Goal: Task Accomplishment & Management: Complete application form

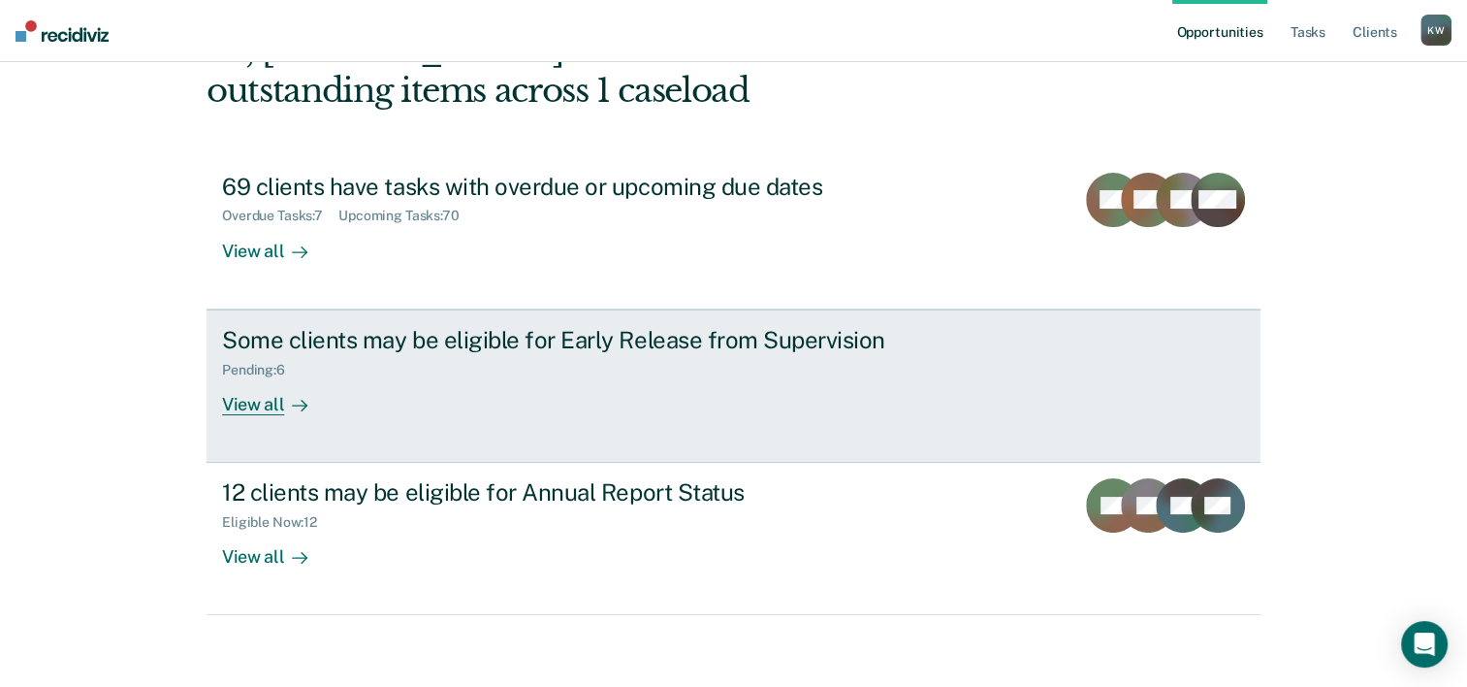
scroll to position [137, 0]
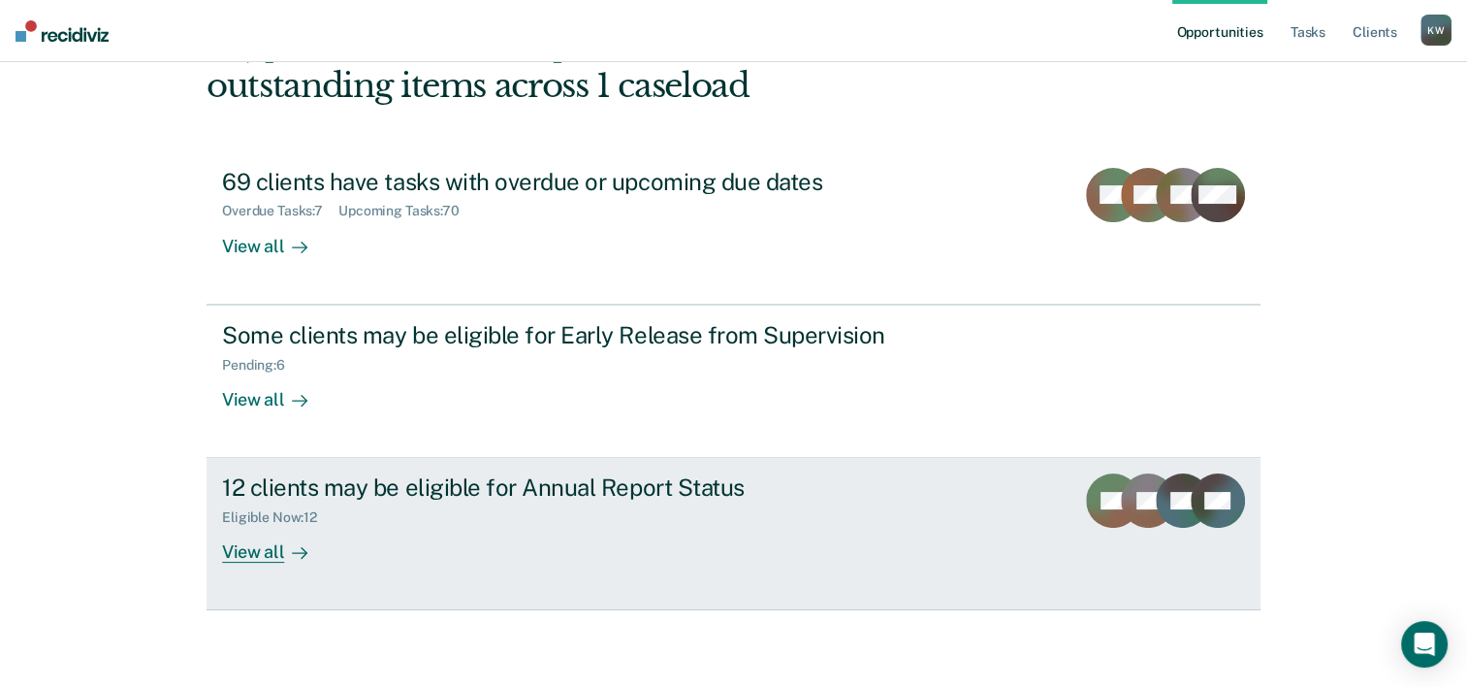
click at [235, 555] on div "View all" at bounding box center [276, 545] width 109 height 38
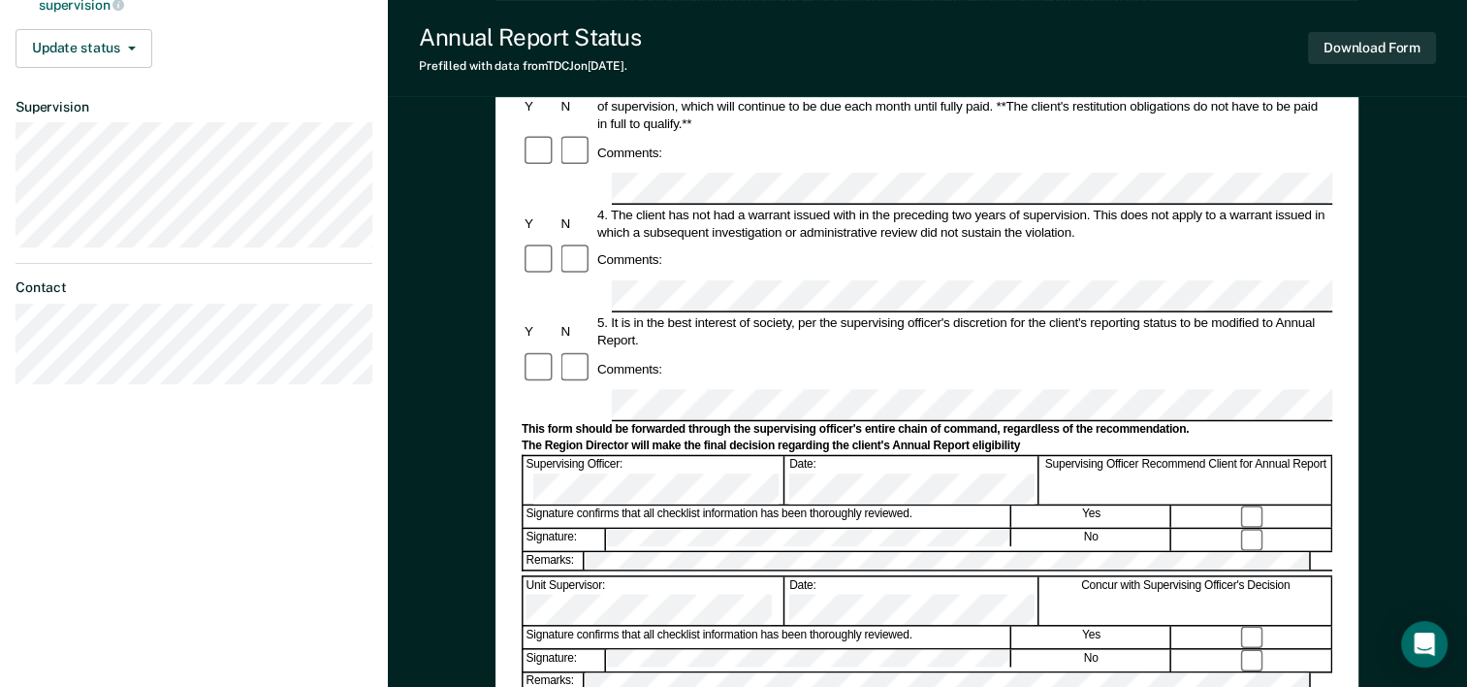
scroll to position [485, 0]
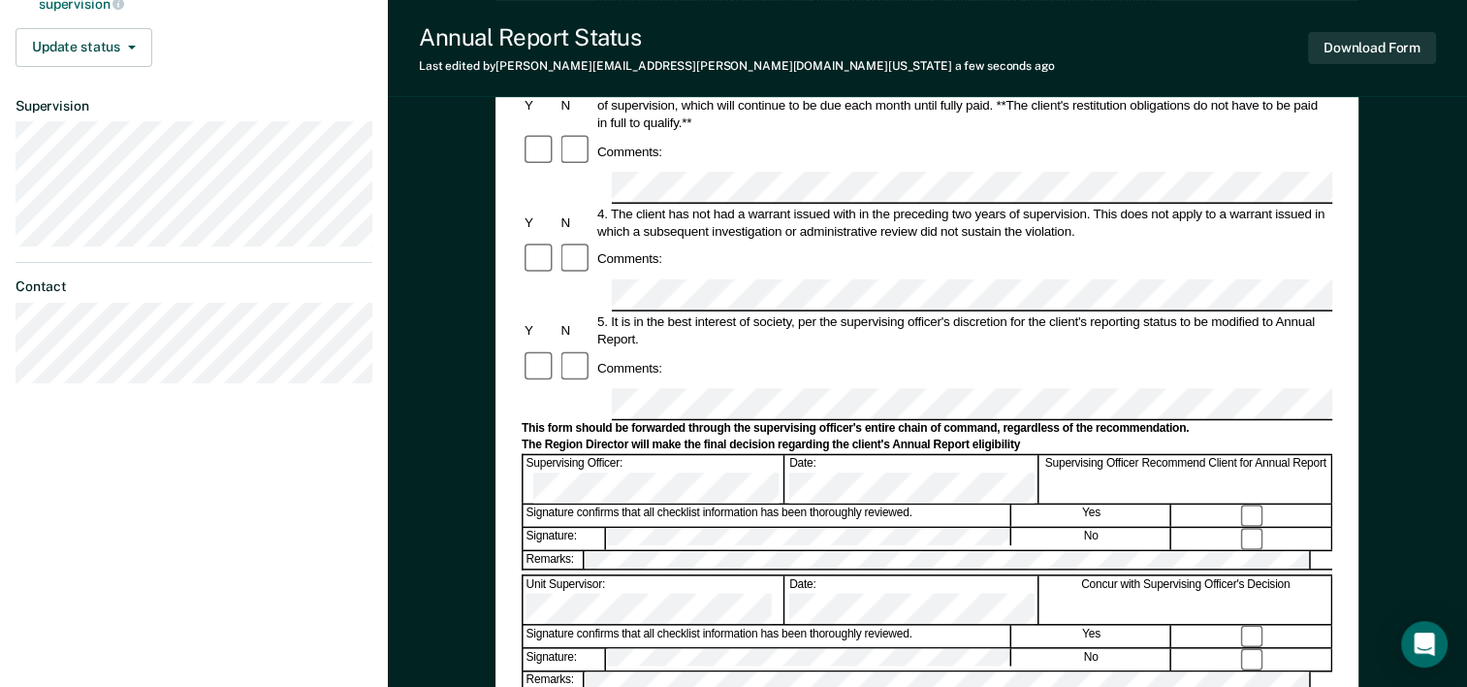
click at [661, 626] on div "Signature confirms that all checklist information has been thoroughly reviewed." at bounding box center [768, 636] width 488 height 21
click at [1336, 43] on button "Download Form" at bounding box center [1372, 48] width 128 height 32
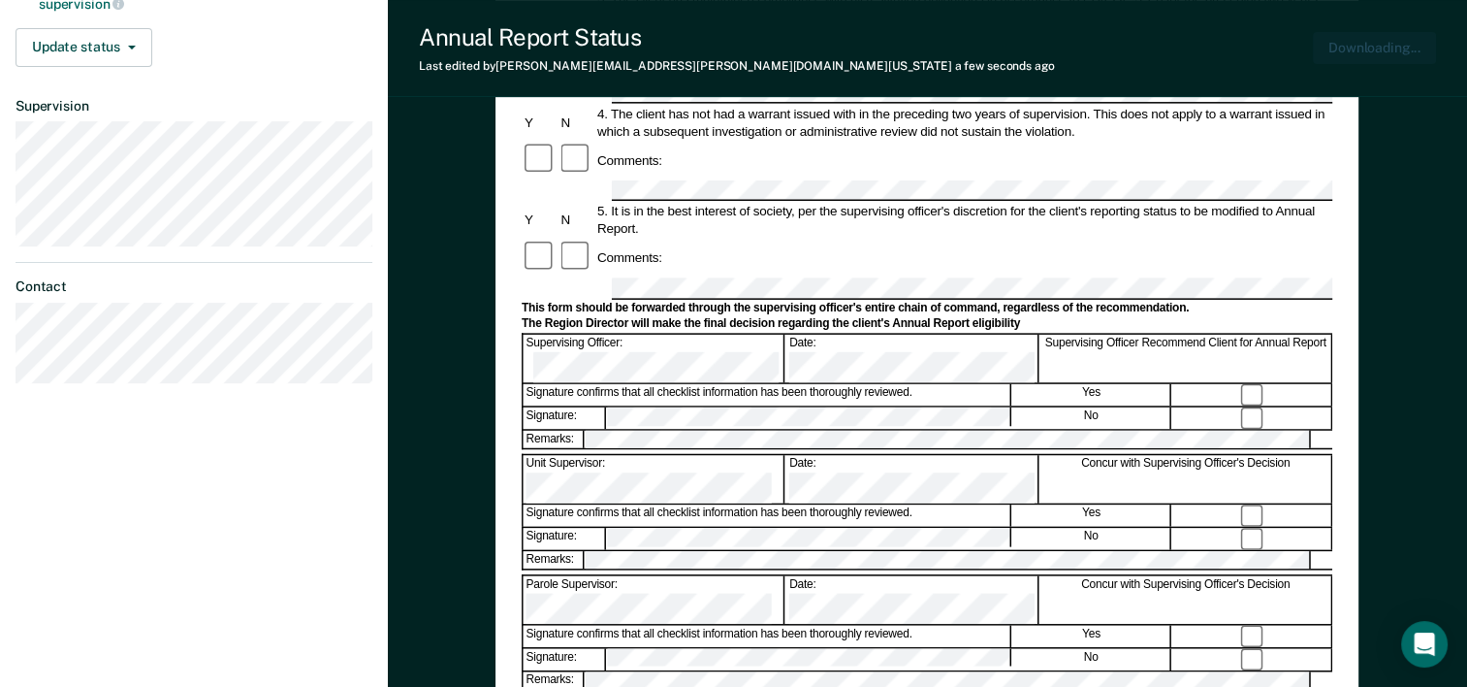
scroll to position [0, 0]
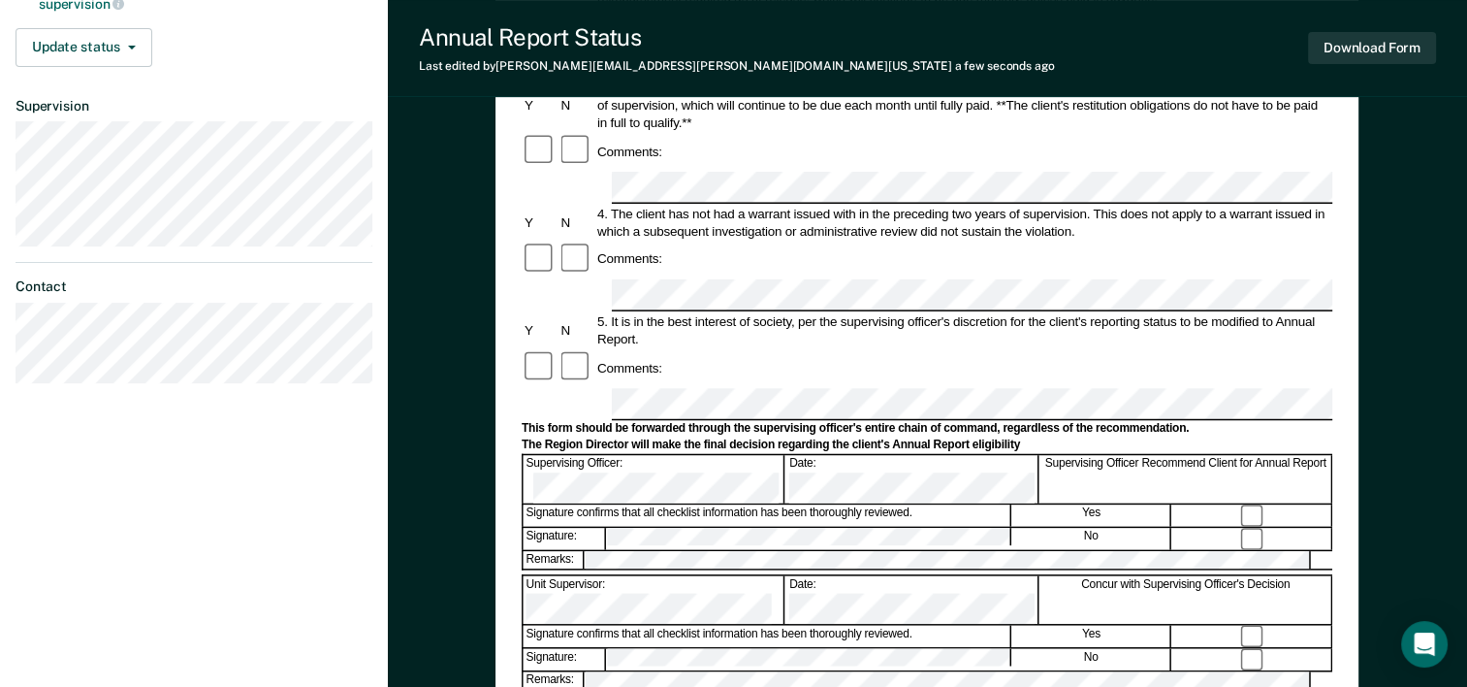
scroll to position [582, 0]
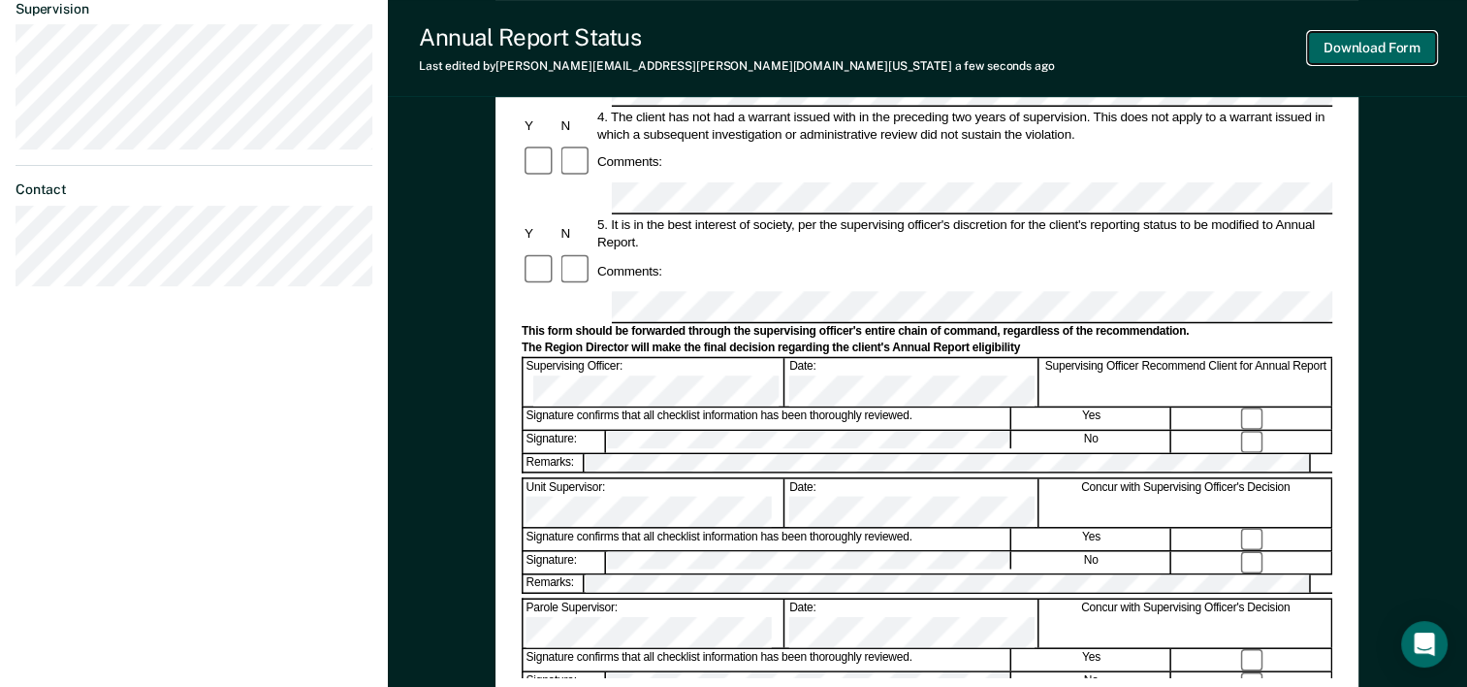
click at [1352, 57] on button "Download Form" at bounding box center [1372, 48] width 128 height 32
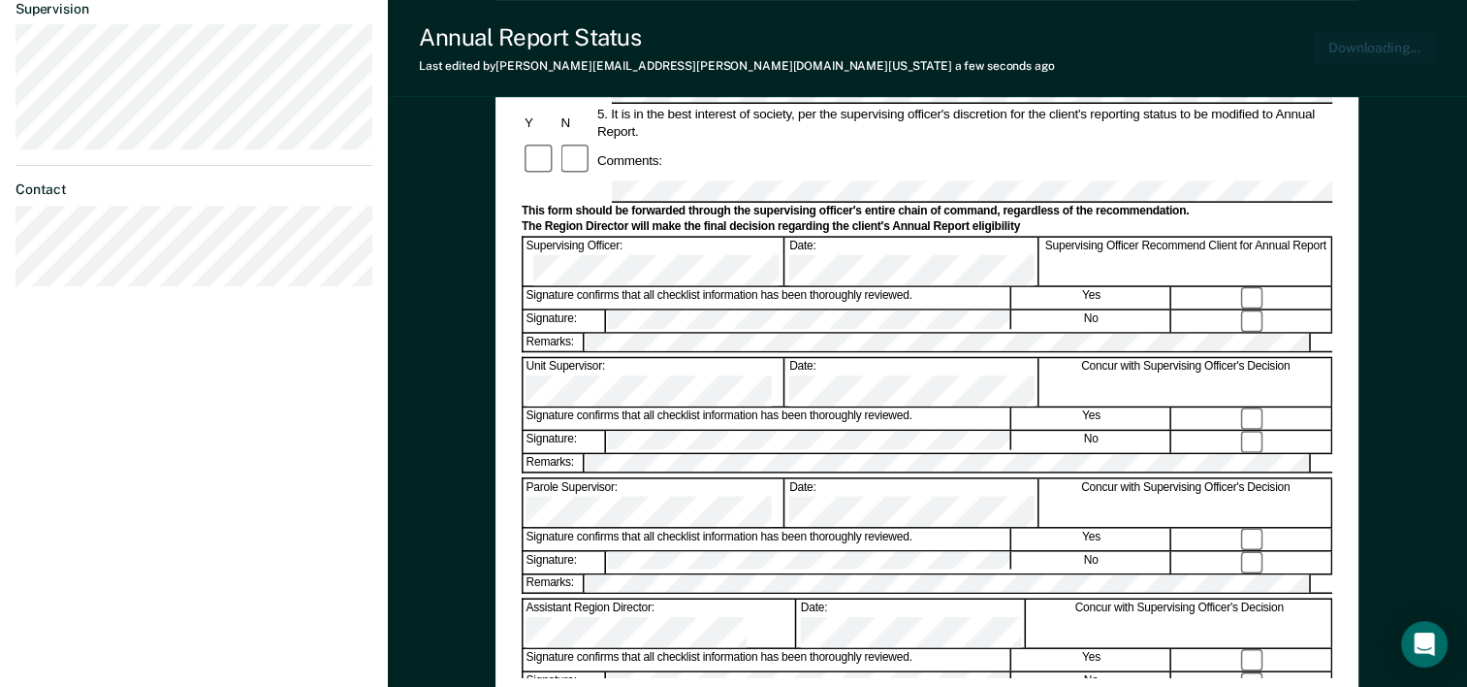
scroll to position [676, 0]
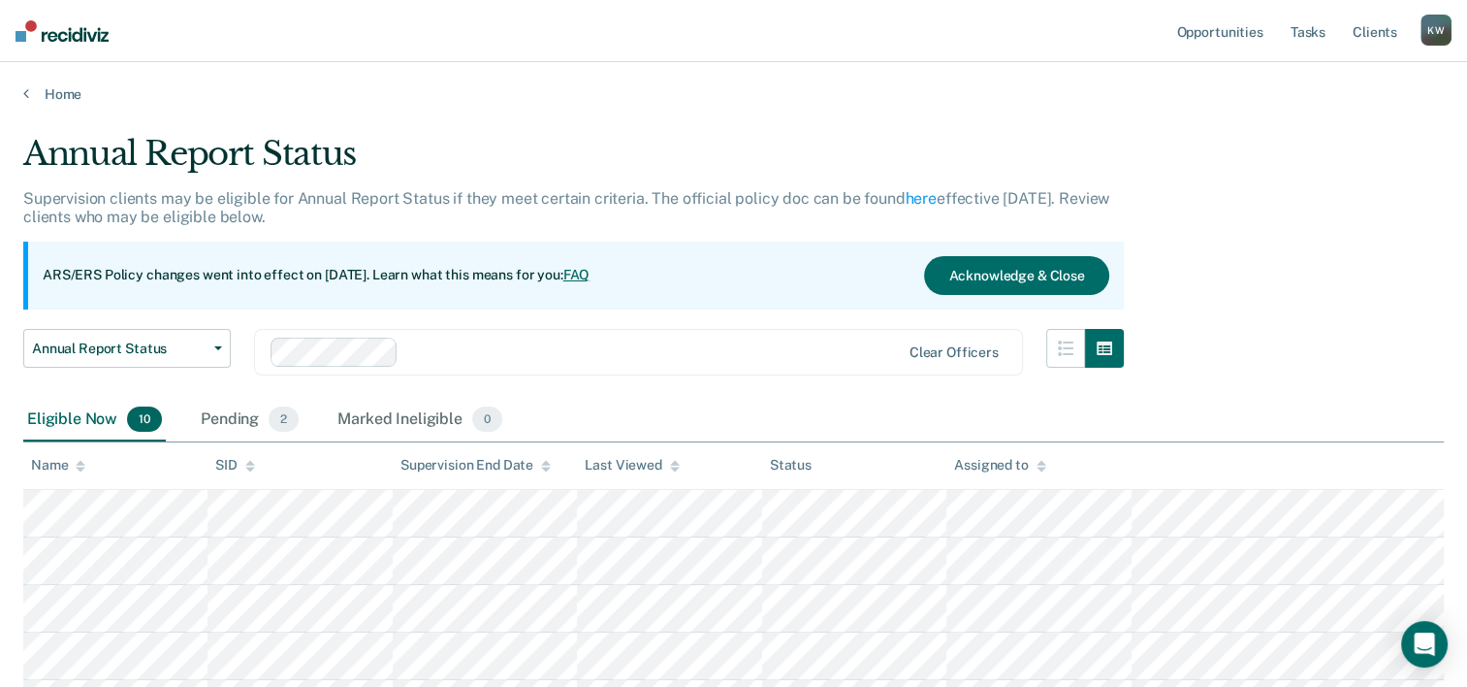
scroll to position [97, 0]
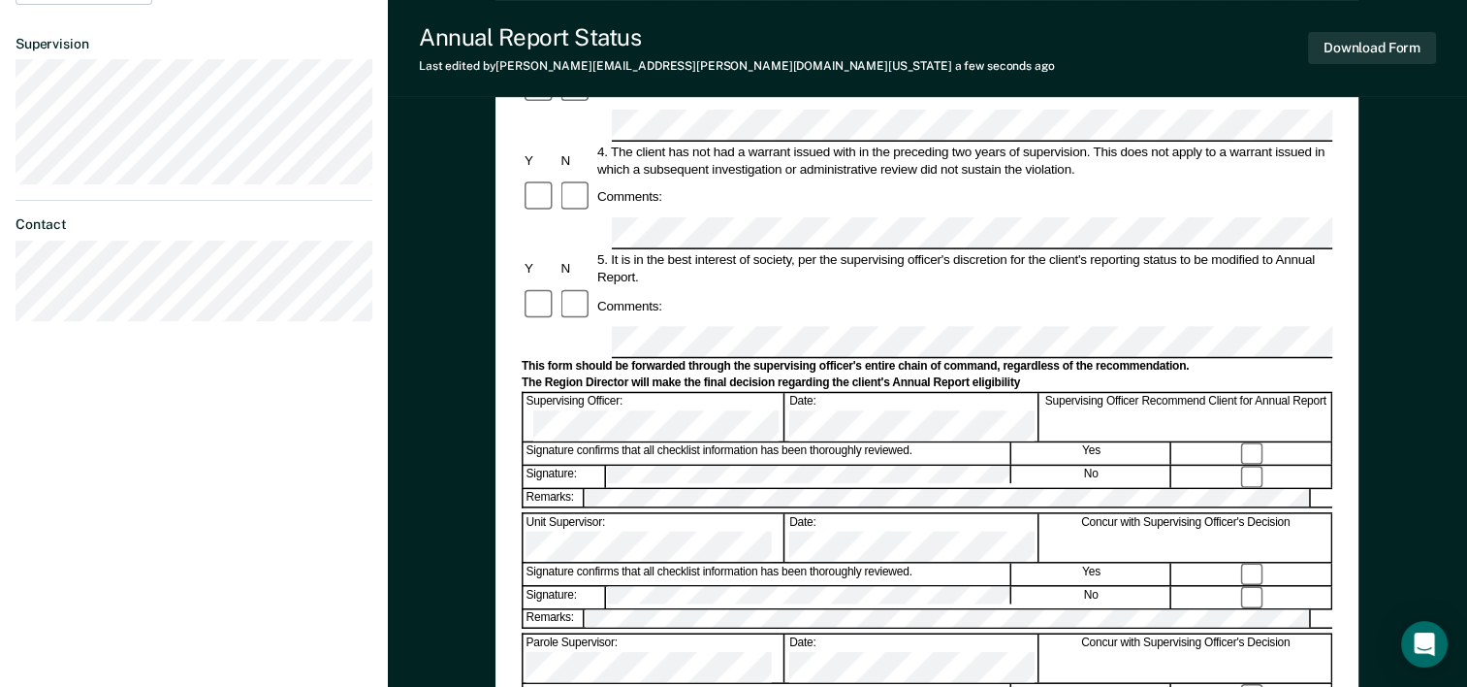
scroll to position [582, 0]
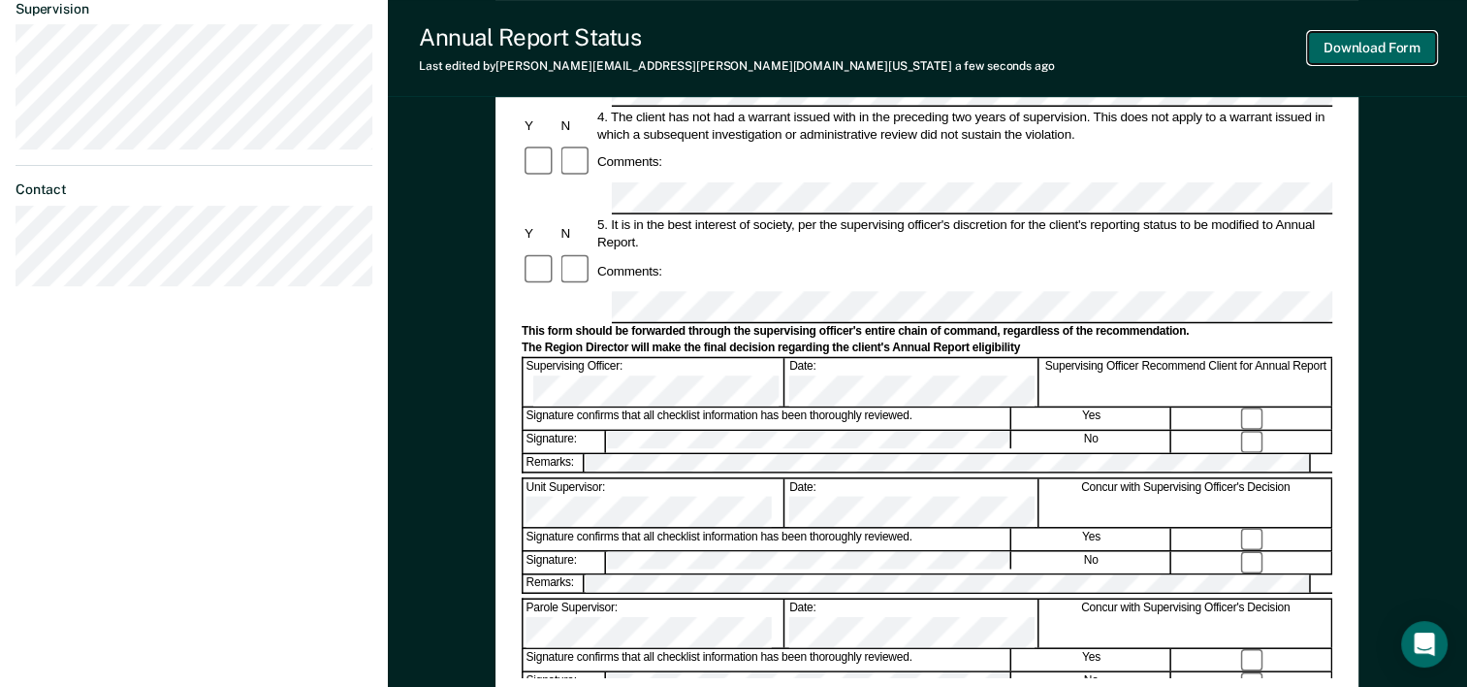
click at [1379, 45] on button "Download Form" at bounding box center [1372, 48] width 128 height 32
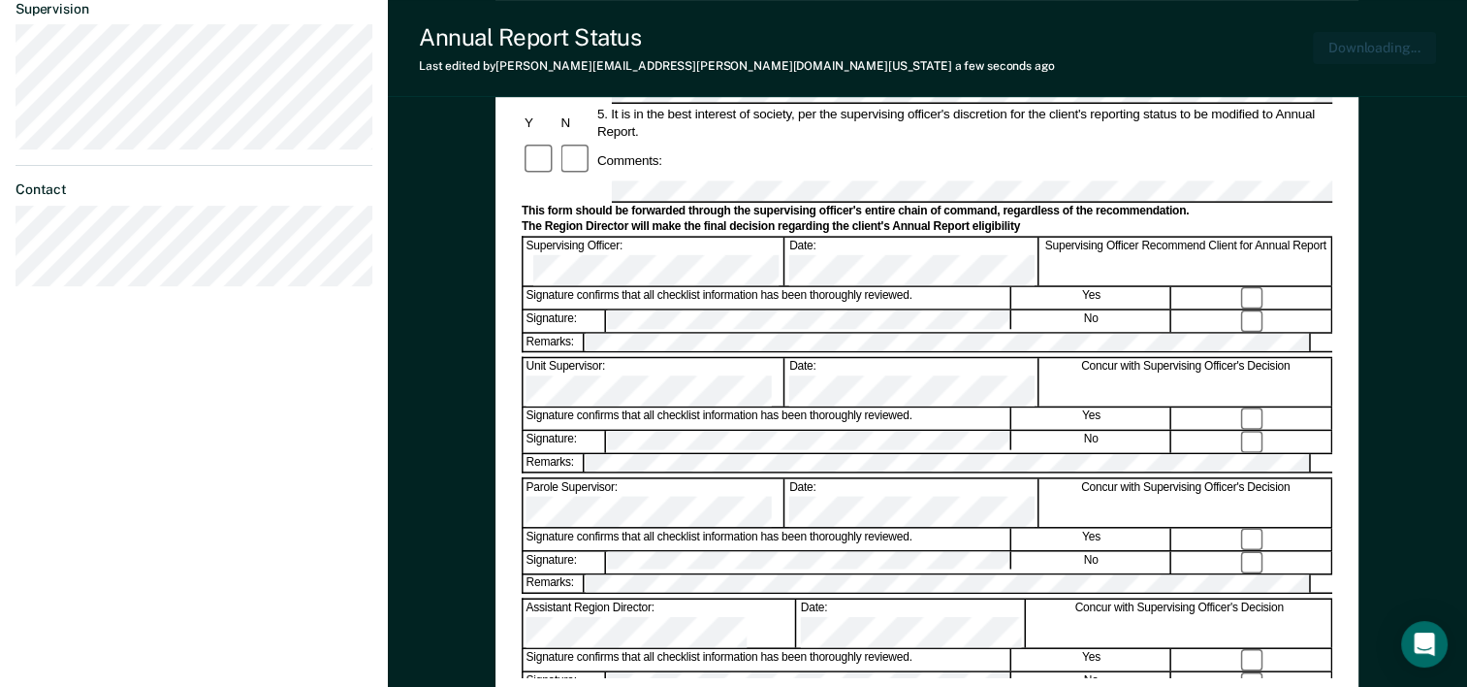
scroll to position [676, 0]
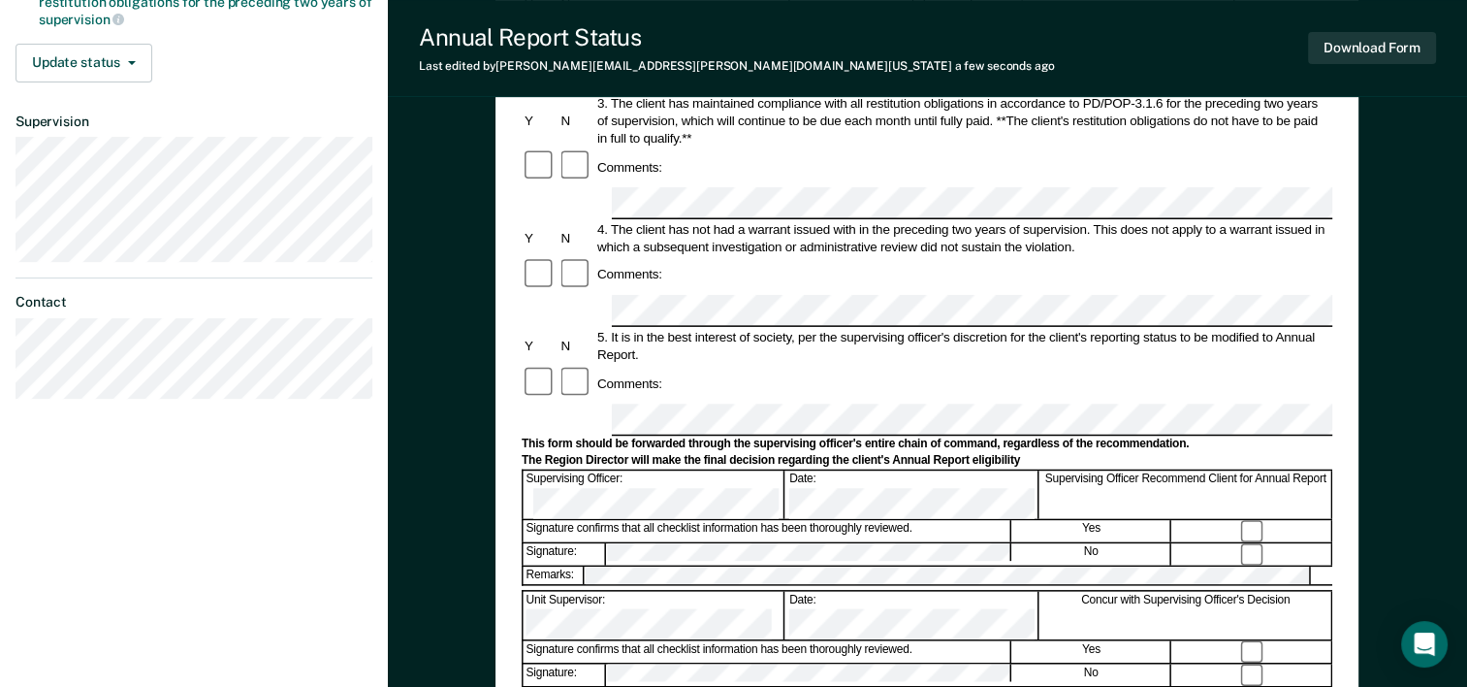
scroll to position [679, 0]
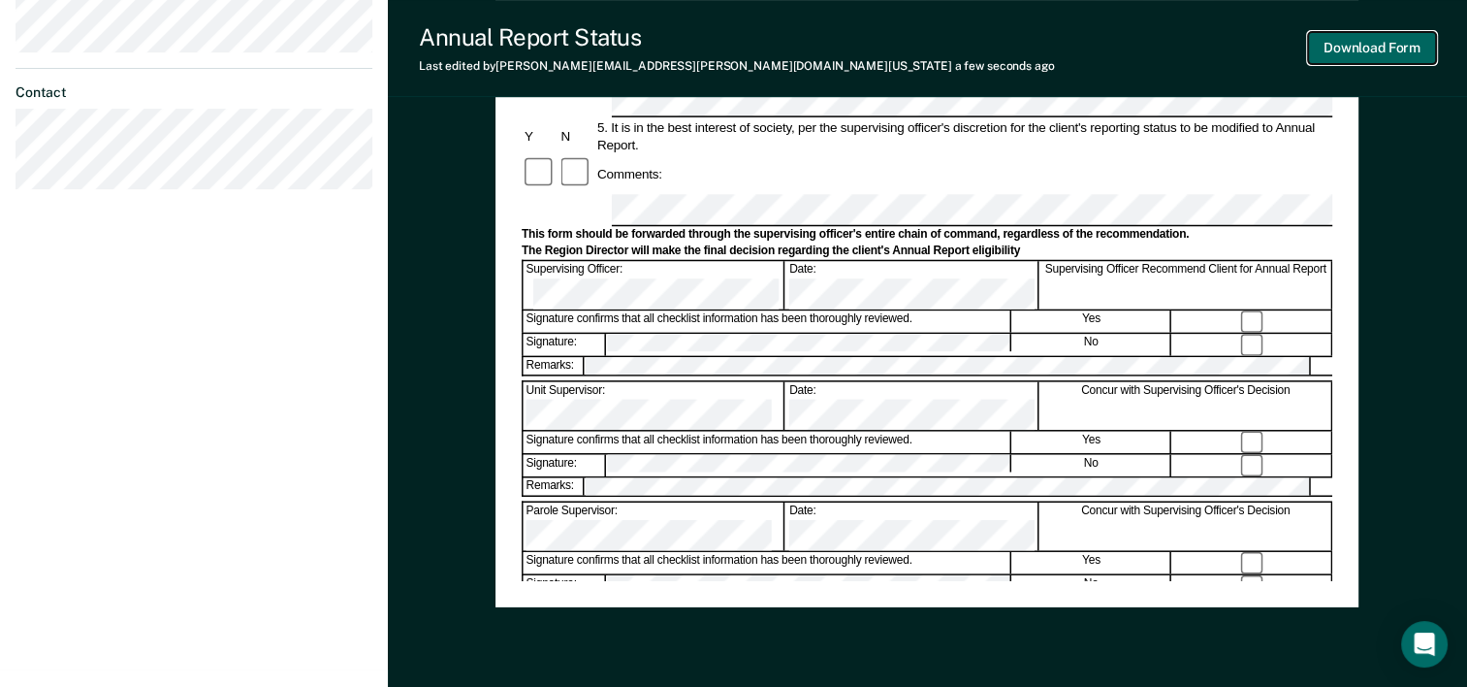
click at [1334, 46] on button "Download Form" at bounding box center [1372, 48] width 128 height 32
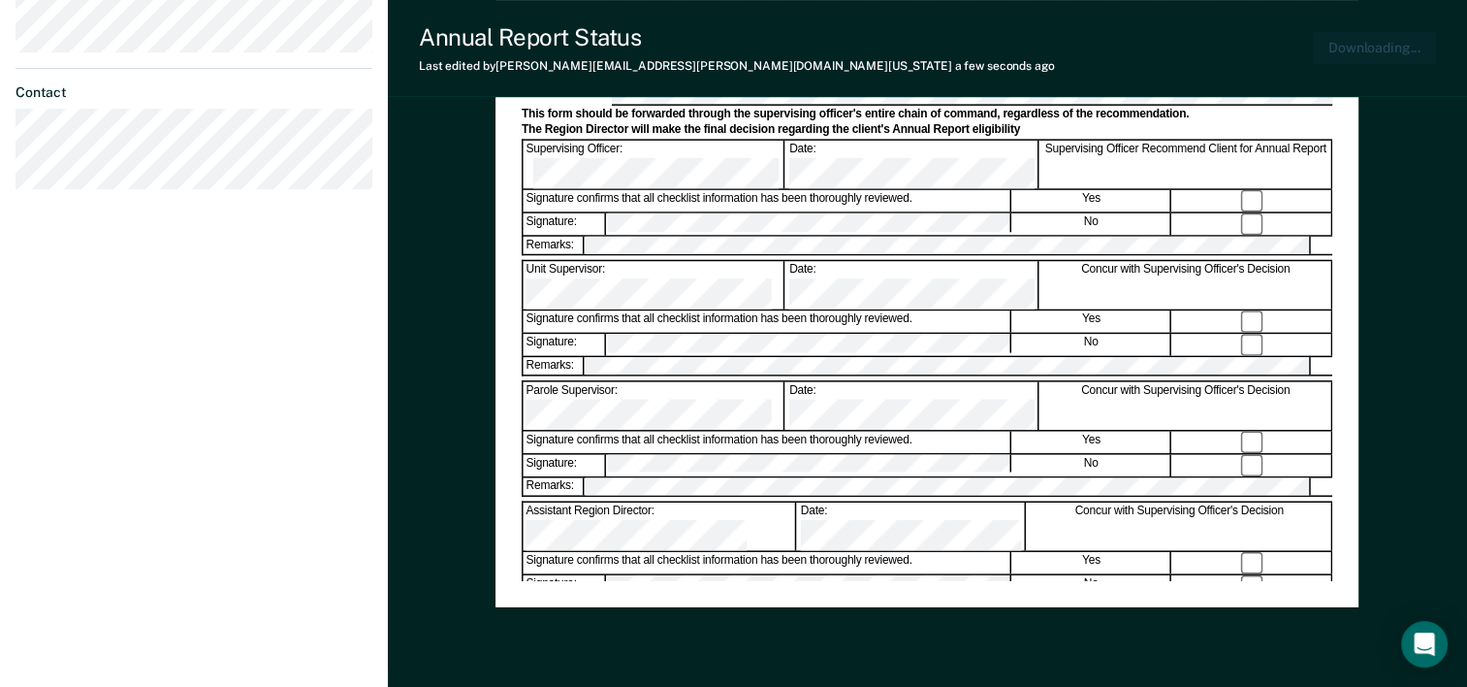
scroll to position [750, 0]
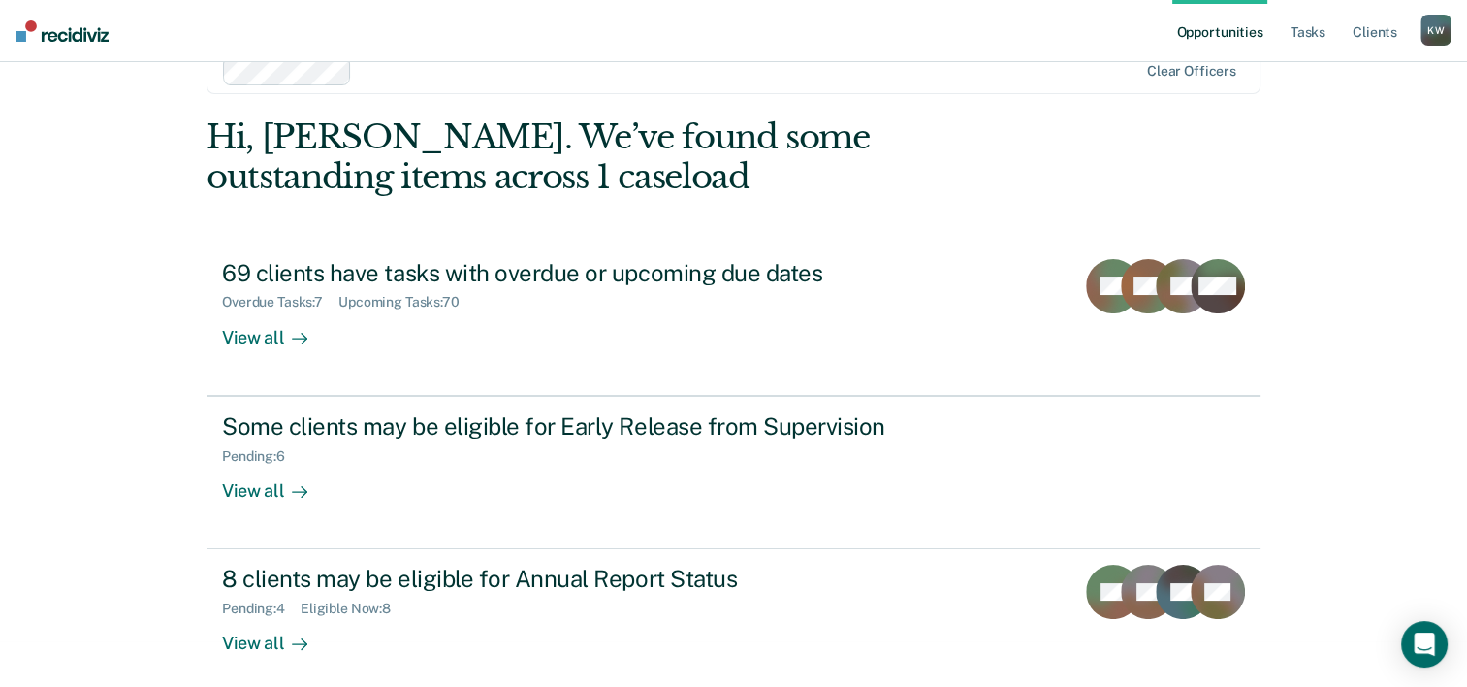
scroll to position [59, 0]
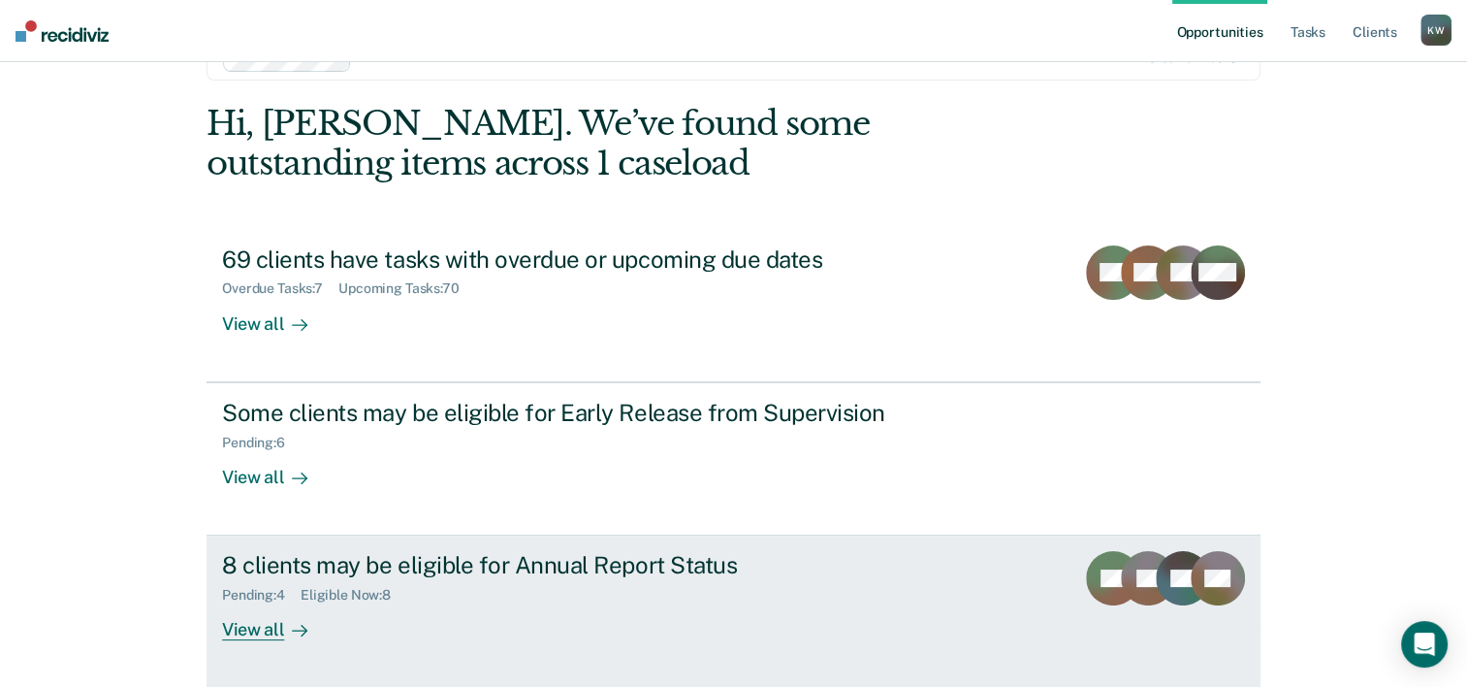
click at [254, 625] on div "View all" at bounding box center [276, 622] width 109 height 38
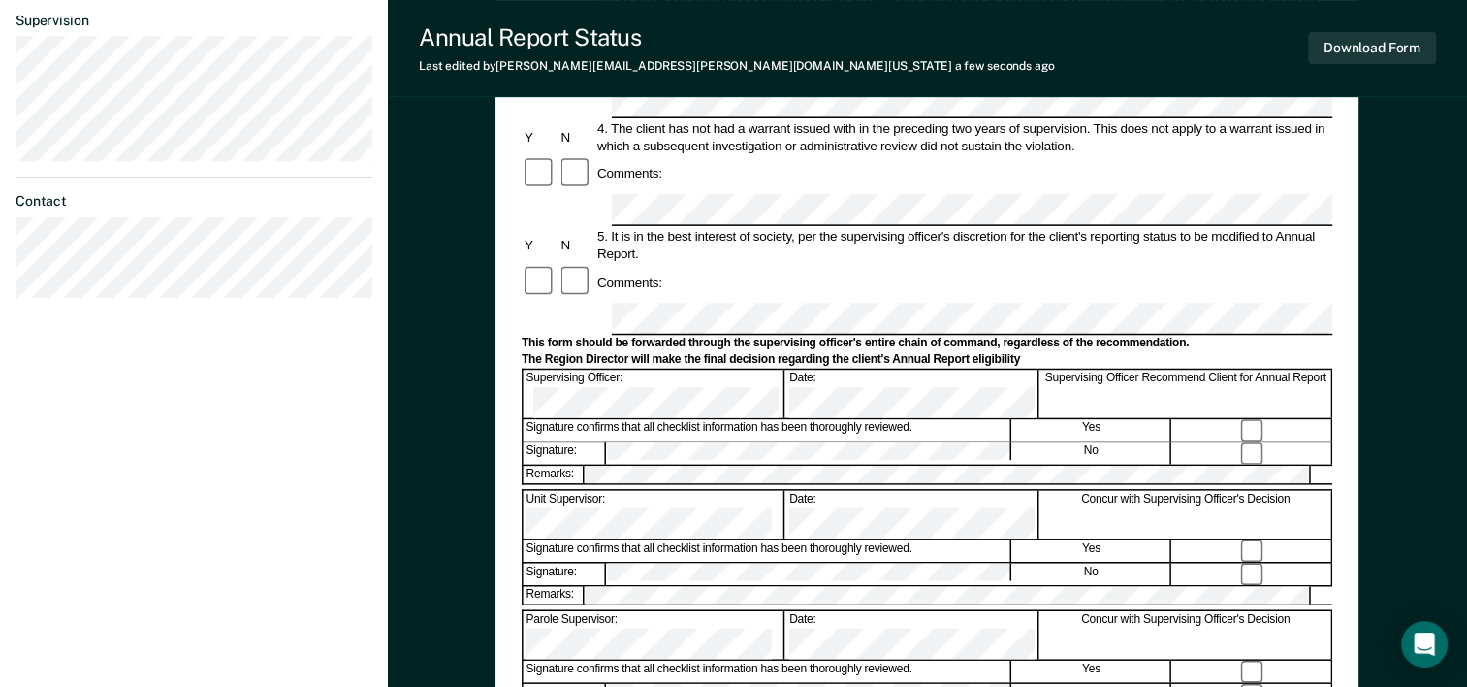
scroll to position [582, 0]
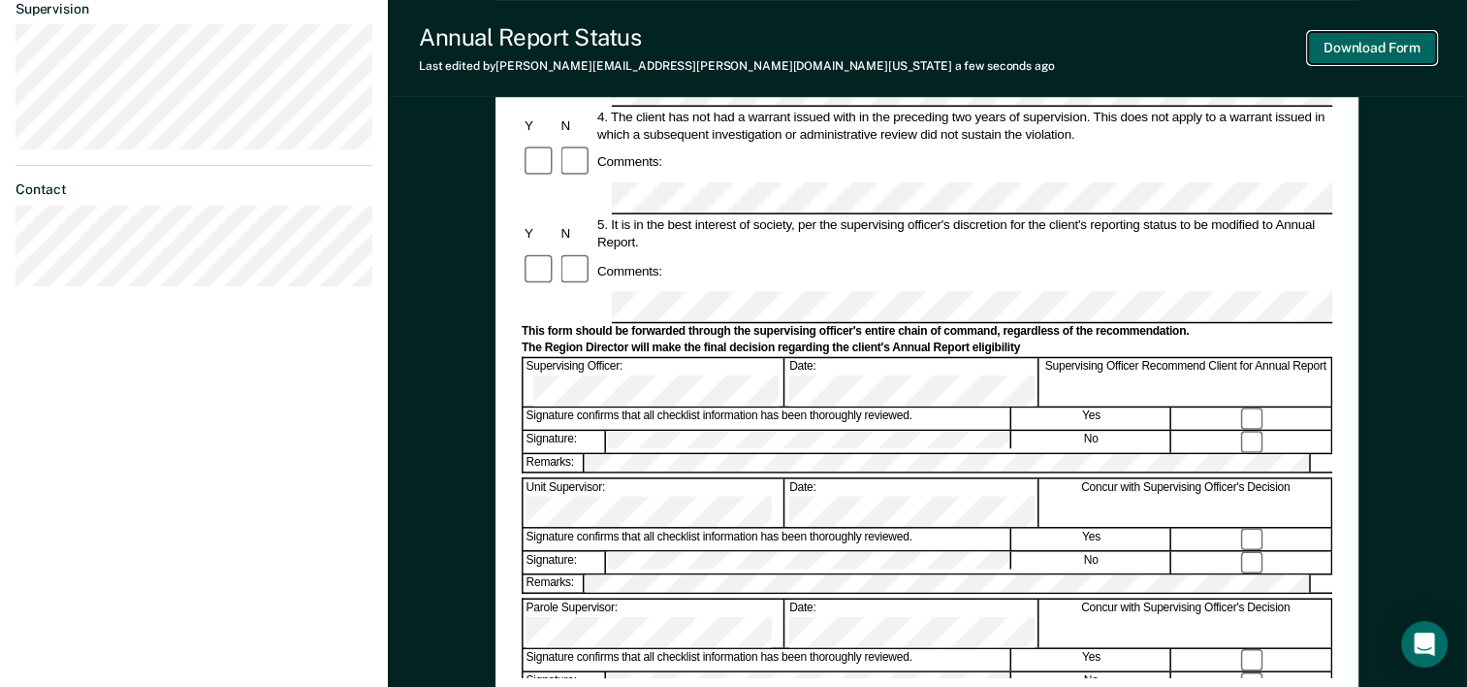
click at [1347, 48] on button "Download Form" at bounding box center [1372, 48] width 128 height 32
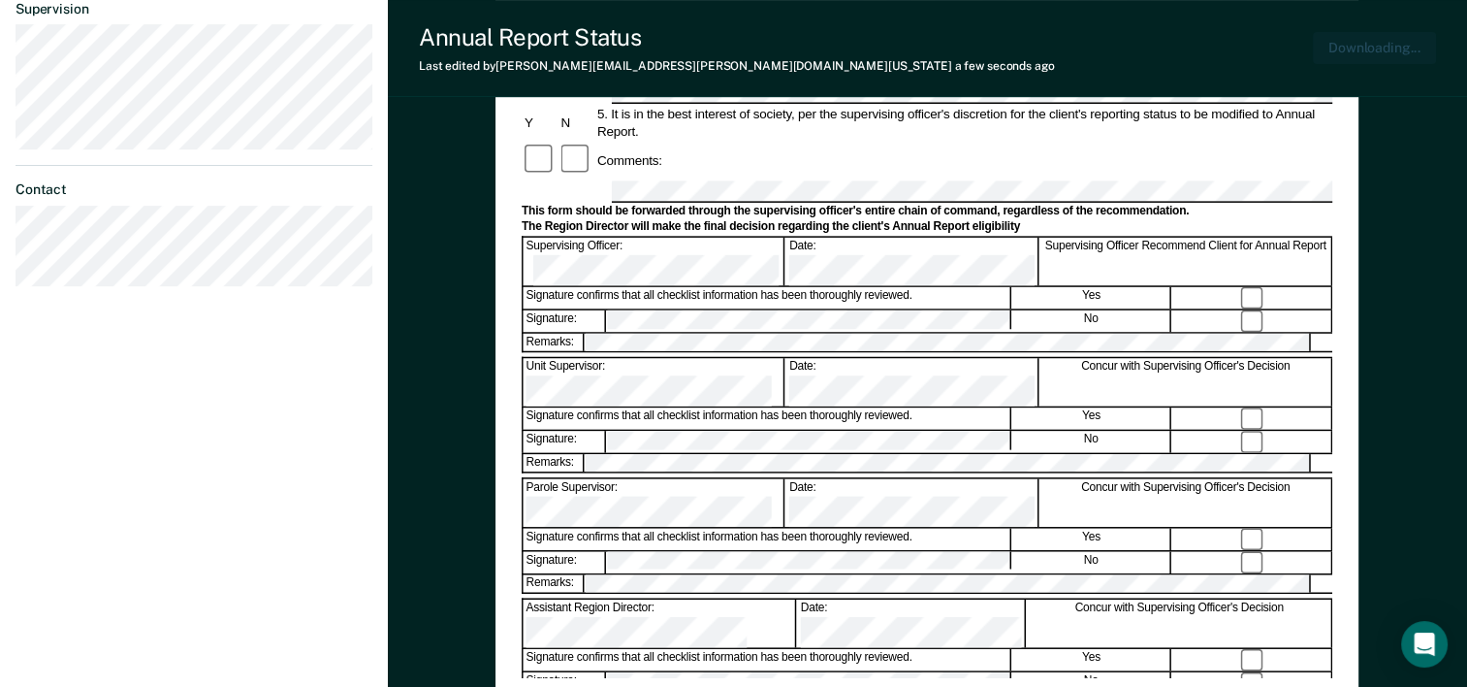
scroll to position [676, 0]
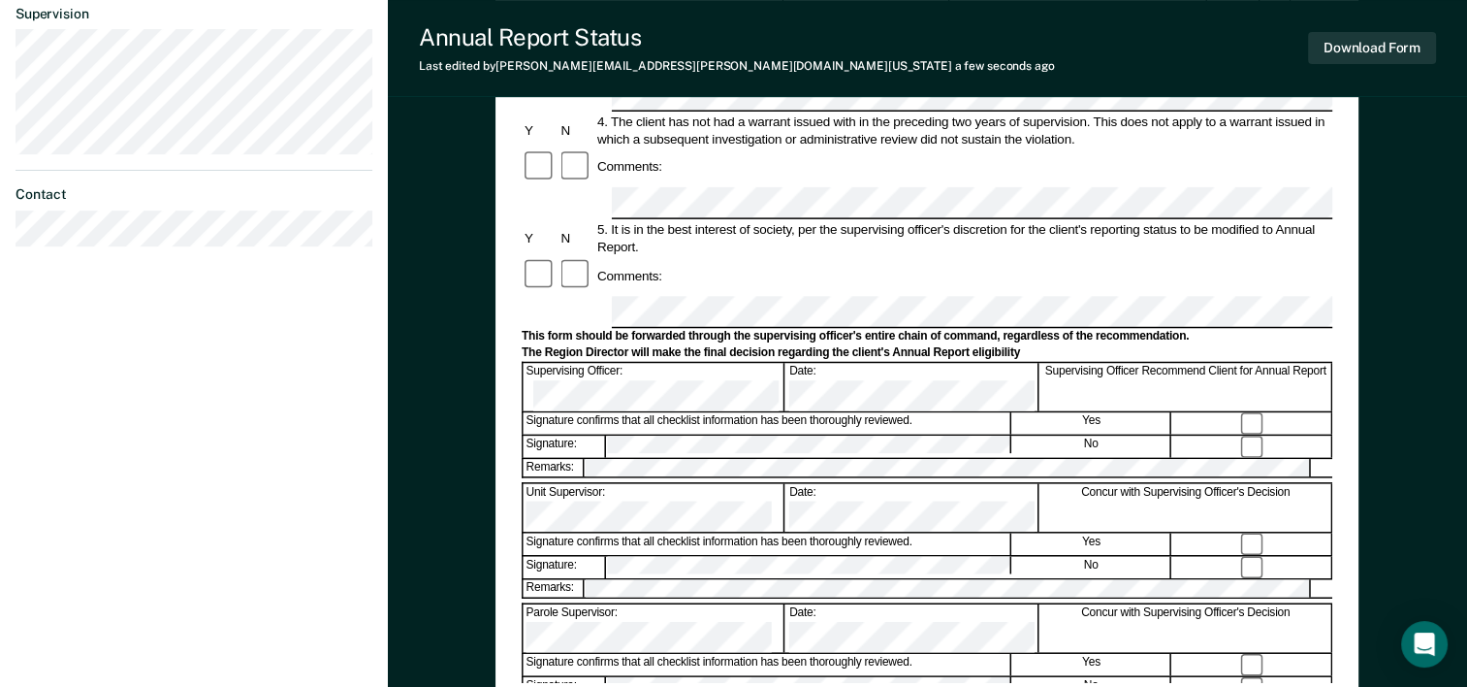
scroll to position [582, 0]
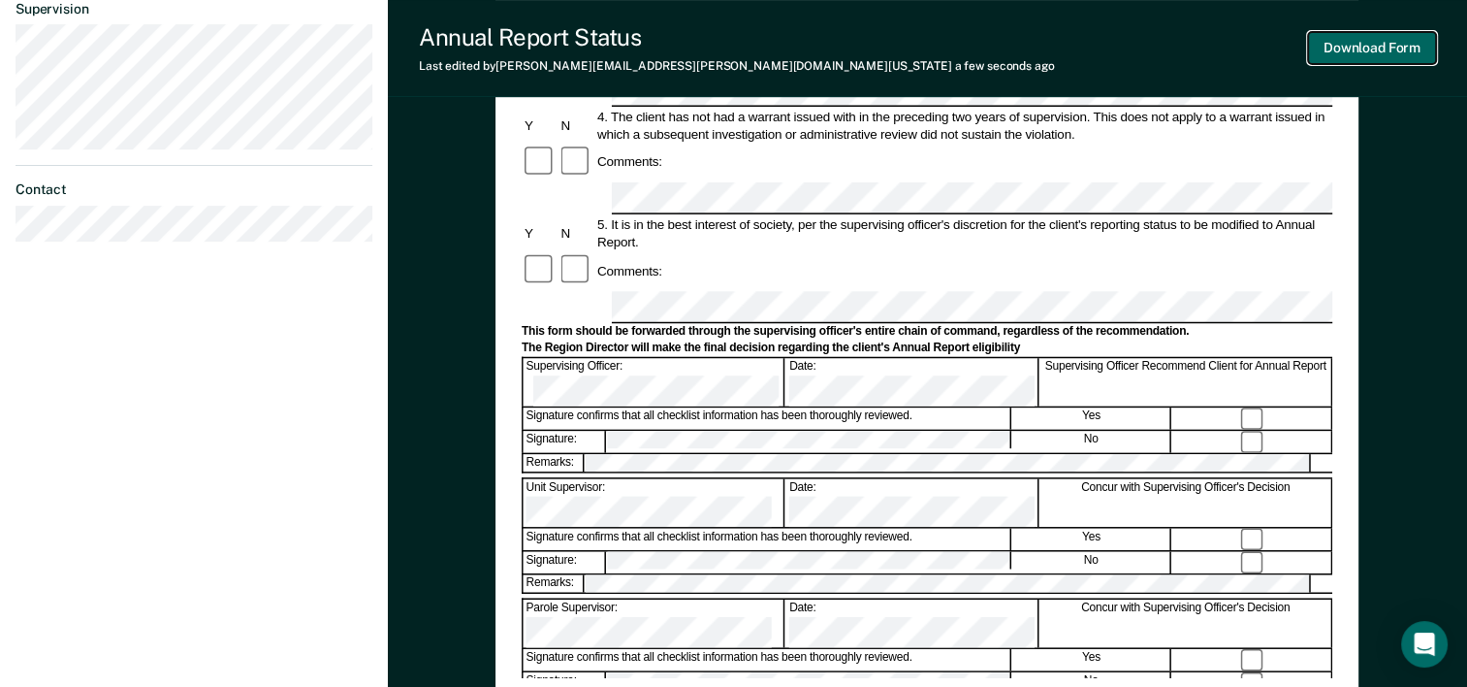
click at [1397, 46] on button "Download Form" at bounding box center [1372, 48] width 128 height 32
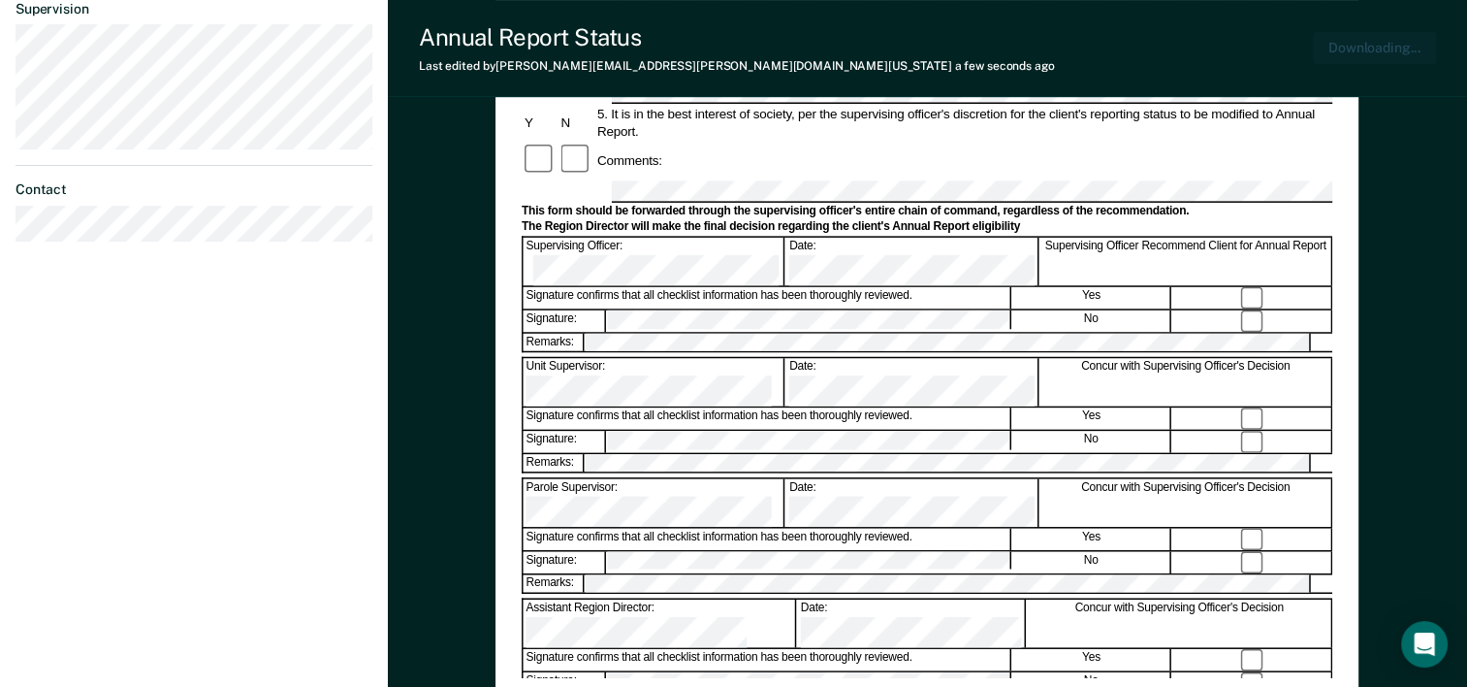
scroll to position [676, 0]
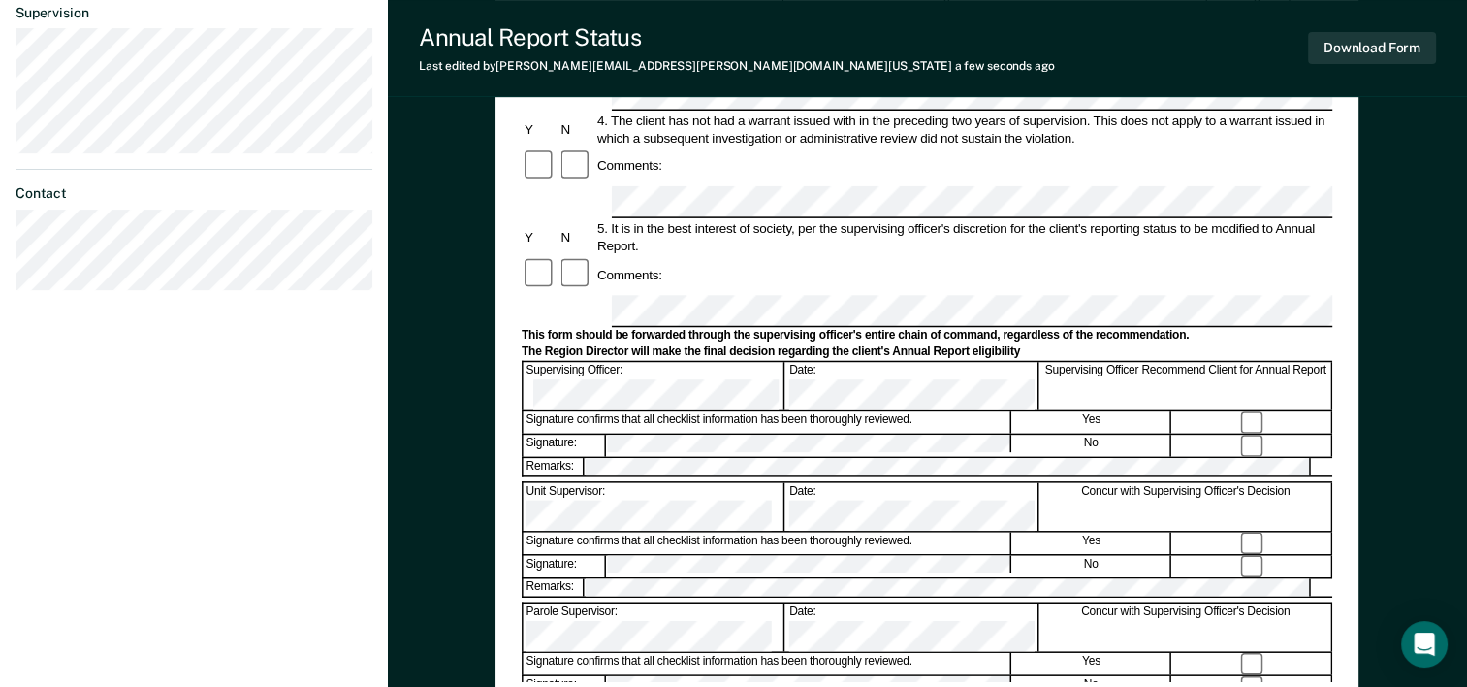
scroll to position [582, 0]
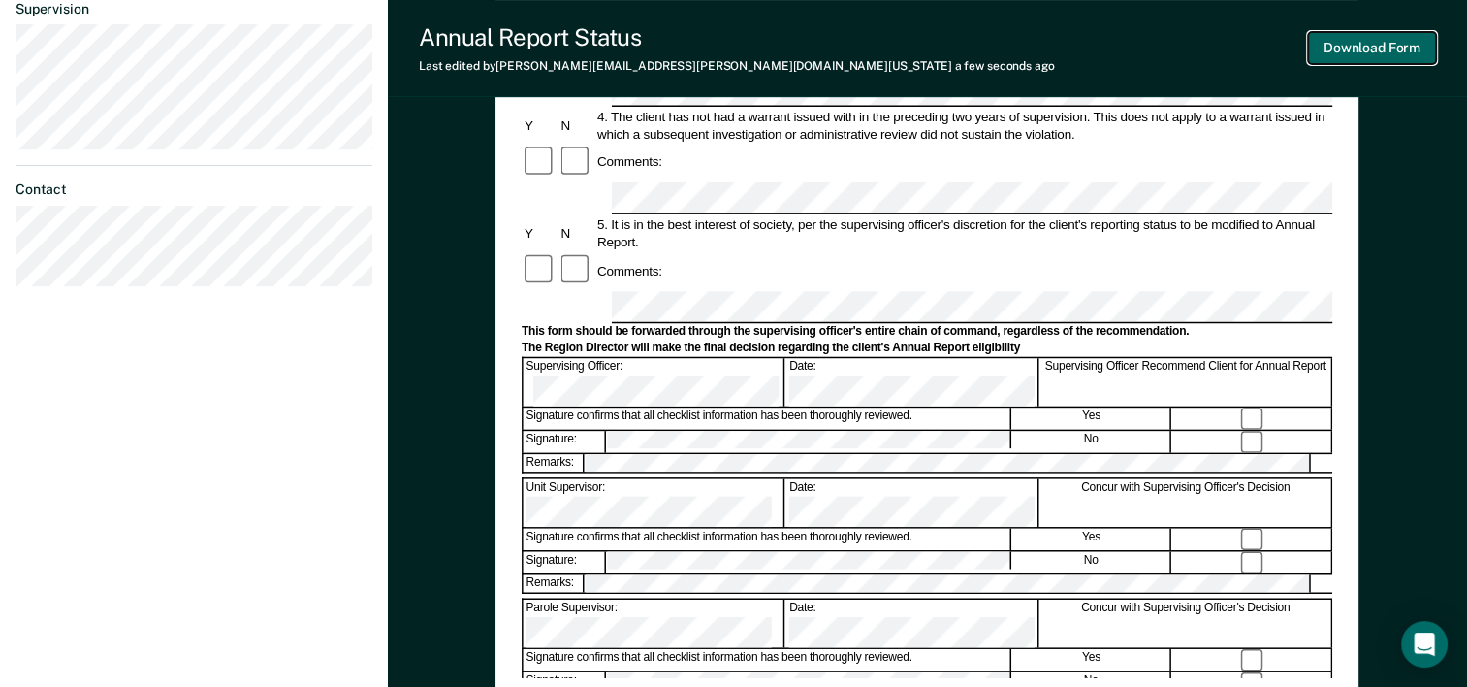
click at [1360, 49] on button "Download Form" at bounding box center [1372, 48] width 128 height 32
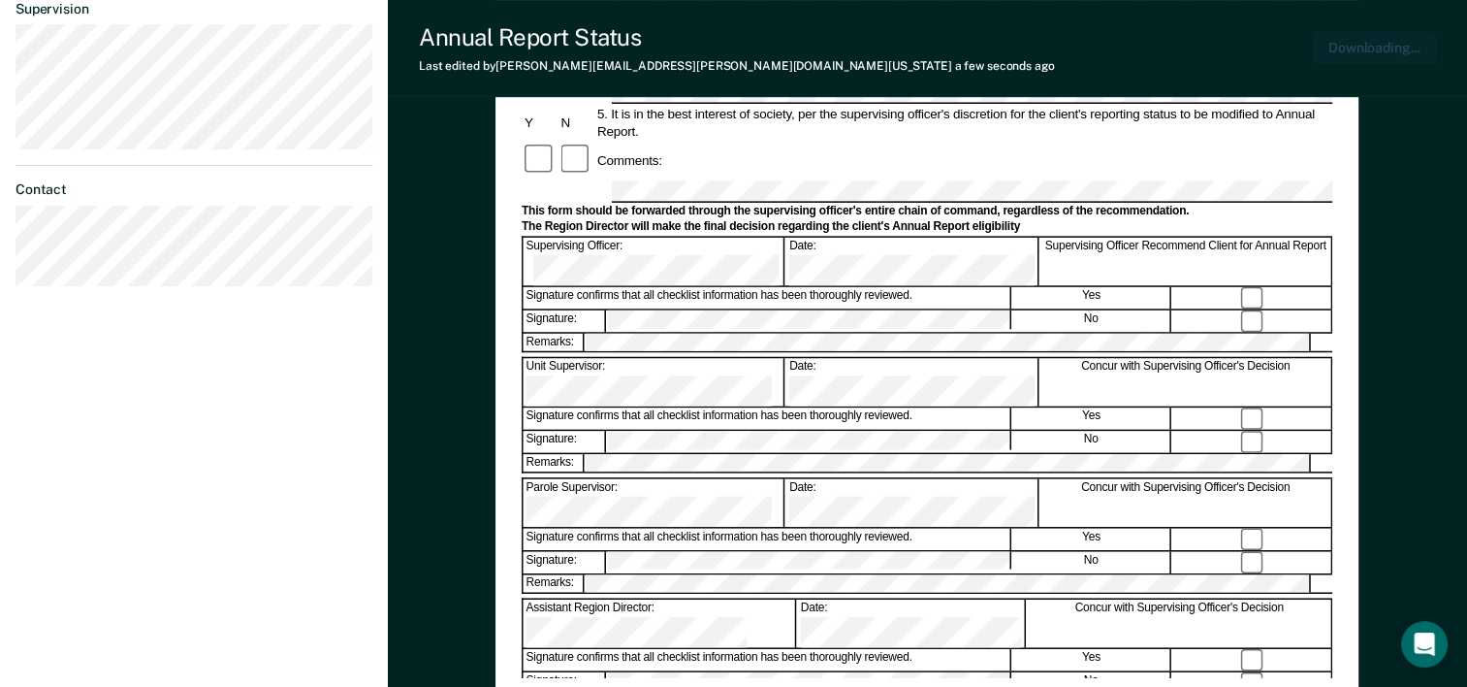
scroll to position [676, 0]
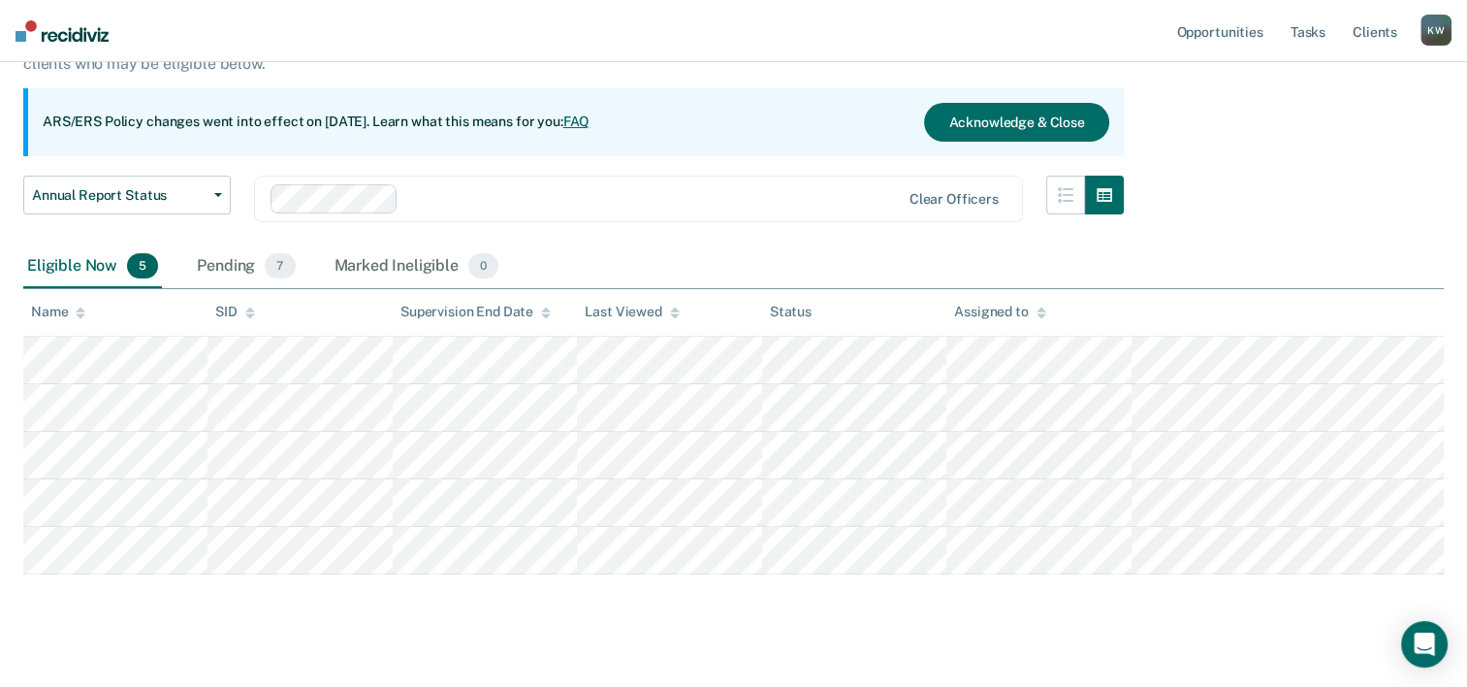
scroll to position [178, 0]
